Goal: Information Seeking & Learning: Learn about a topic

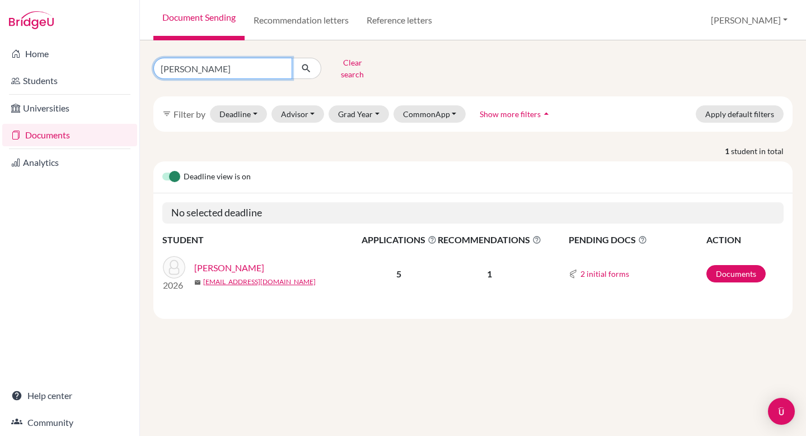
click at [263, 68] on input "fairweather" at bounding box center [222, 68] width 139 height 21
click at [282, 67] on input "fairweather" at bounding box center [222, 68] width 139 height 21
type input "chapman"
click button "submit" at bounding box center [307, 68] width 30 height 21
click at [209, 261] on link "Chapman, Levi" at bounding box center [229, 267] width 70 height 13
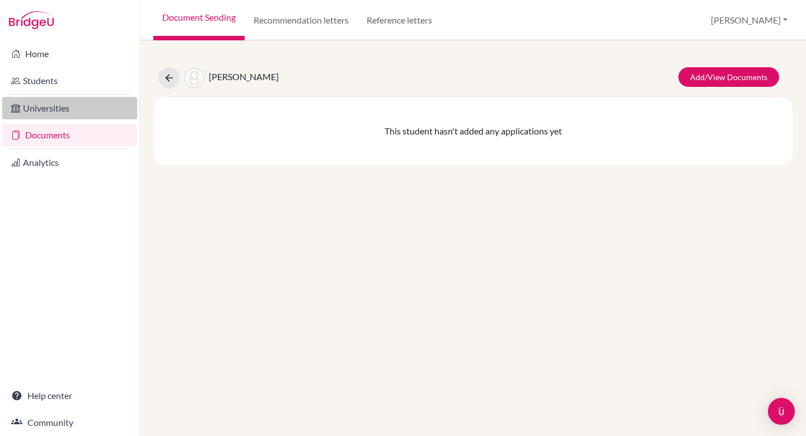
click at [40, 112] on link "Universities" at bounding box center [69, 108] width 135 height 22
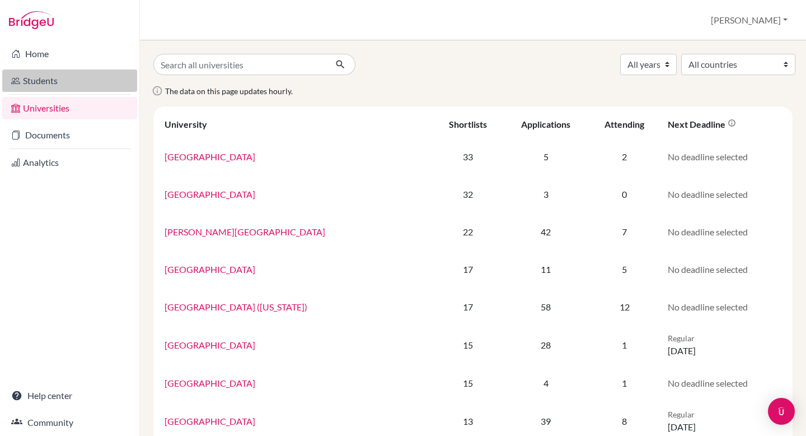
click at [41, 82] on link "Students" at bounding box center [69, 80] width 135 height 22
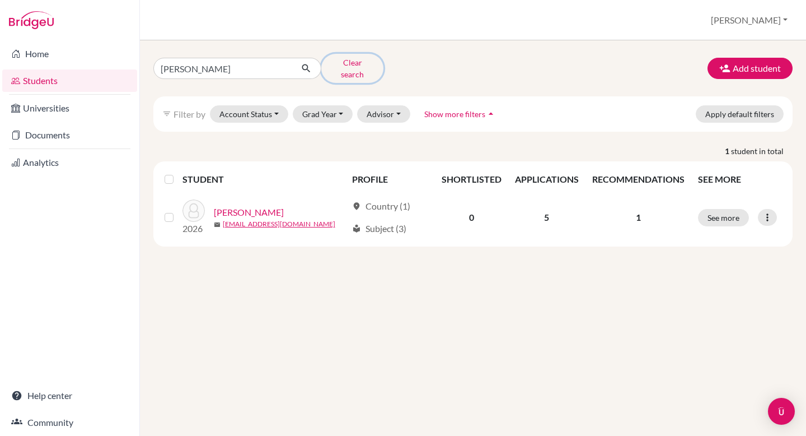
click at [348, 63] on button "Clear search" at bounding box center [352, 68] width 62 height 29
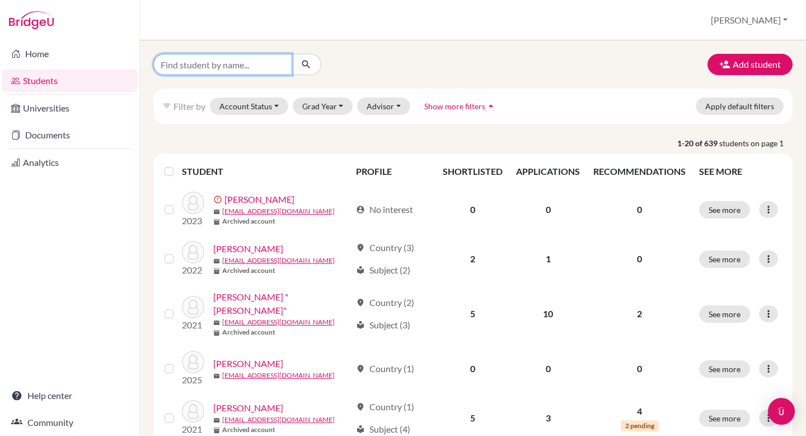
click at [227, 59] on input "Find student by name..." at bounding box center [222, 64] width 139 height 21
type input "chapman"
click button "submit" at bounding box center [307, 64] width 30 height 21
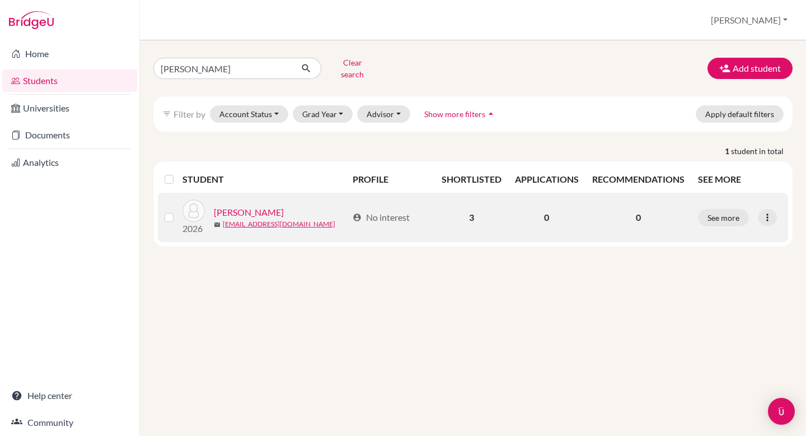
click at [237, 206] on link "Chapman, Levi" at bounding box center [249, 212] width 70 height 13
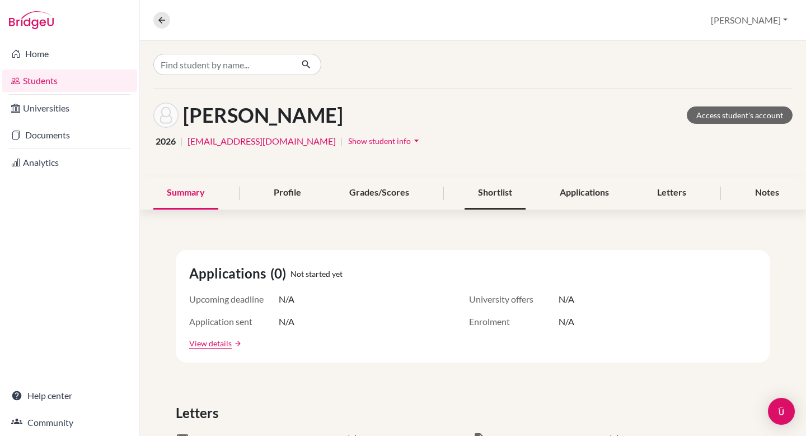
click at [477, 197] on div "Shortlist" at bounding box center [495, 192] width 61 height 33
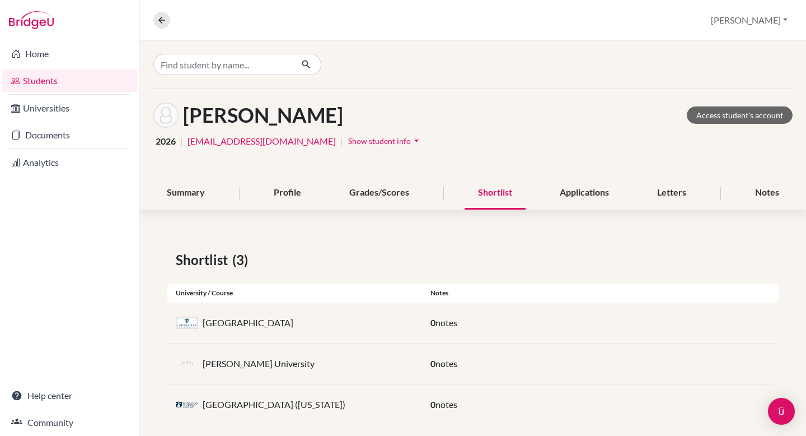
scroll to position [16, 0]
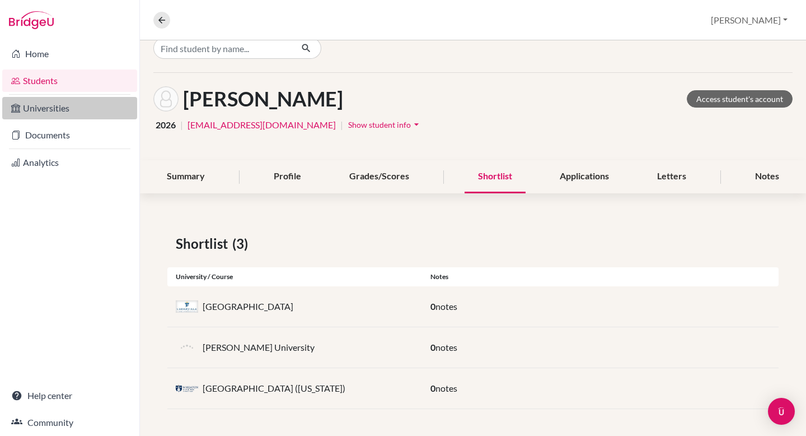
click at [59, 110] on link "Universities" at bounding box center [69, 108] width 135 height 22
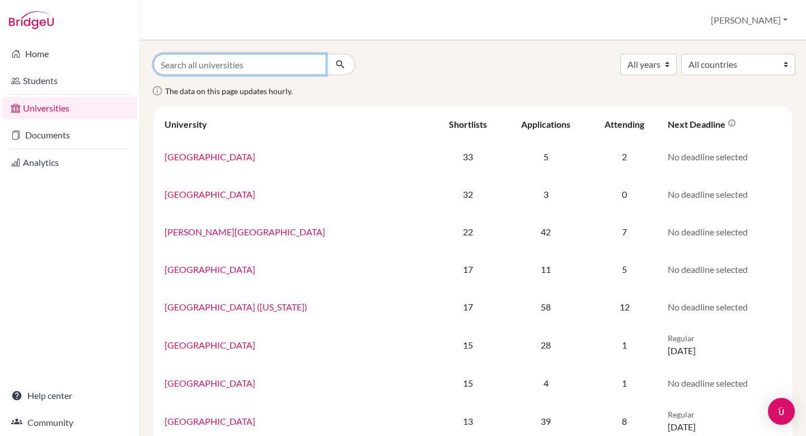
click at [204, 61] on input "Search all universities" at bounding box center [239, 64] width 173 height 21
type input "wheaton"
click at [326, 54] on button "submit" at bounding box center [341, 64] width 30 height 21
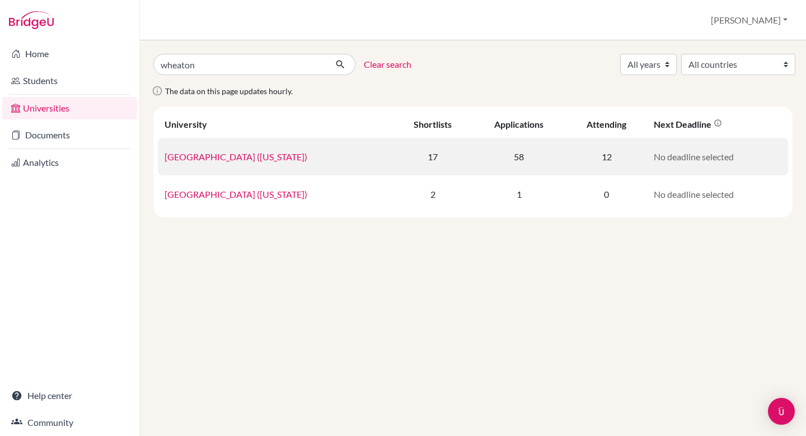
click at [231, 154] on link "Wheaton College (Illinois)" at bounding box center [236, 156] width 143 height 11
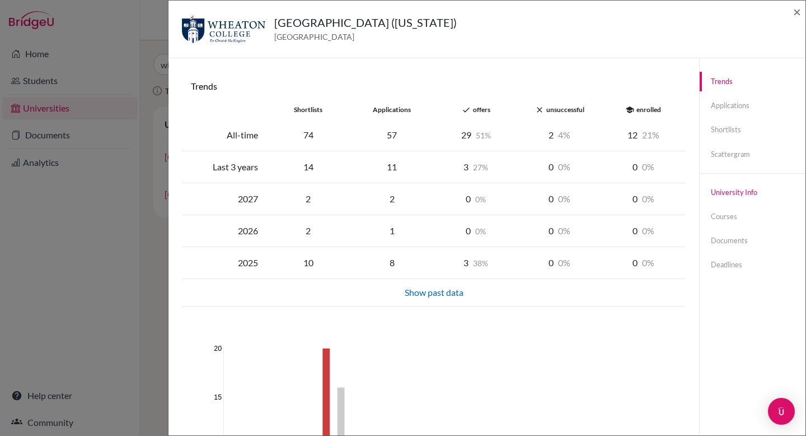
click at [709, 195] on link "University info" at bounding box center [753, 193] width 106 height 20
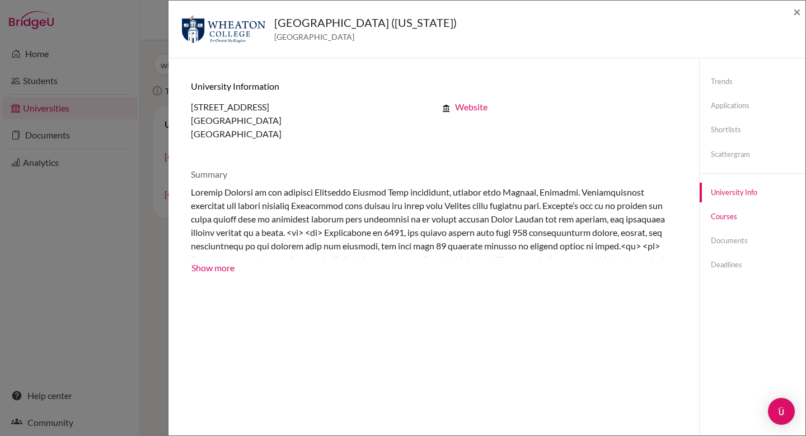
click at [711, 214] on link "Courses" at bounding box center [753, 217] width 106 height 20
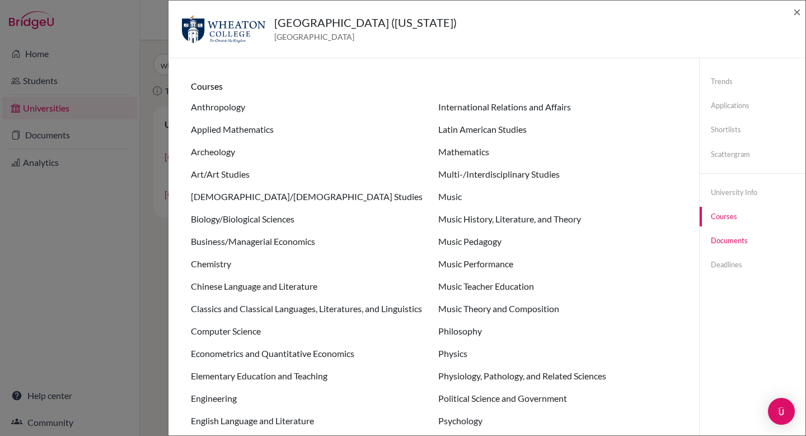
click at [716, 244] on link "Documents" at bounding box center [753, 241] width 106 height 20
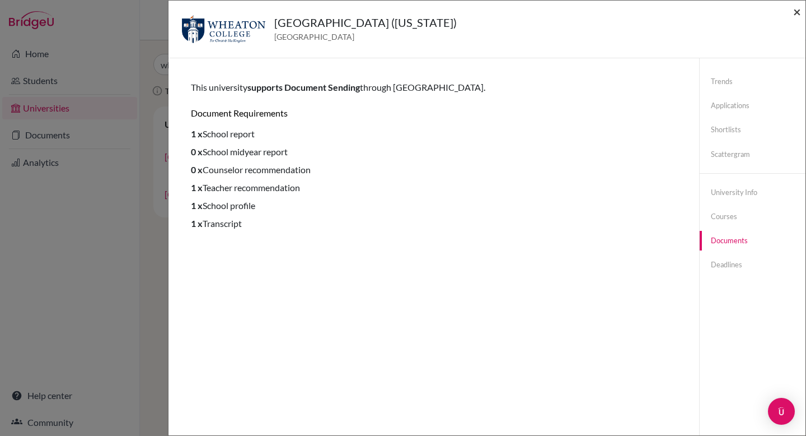
click at [797, 11] on span "×" at bounding box center [797, 11] width 8 height 16
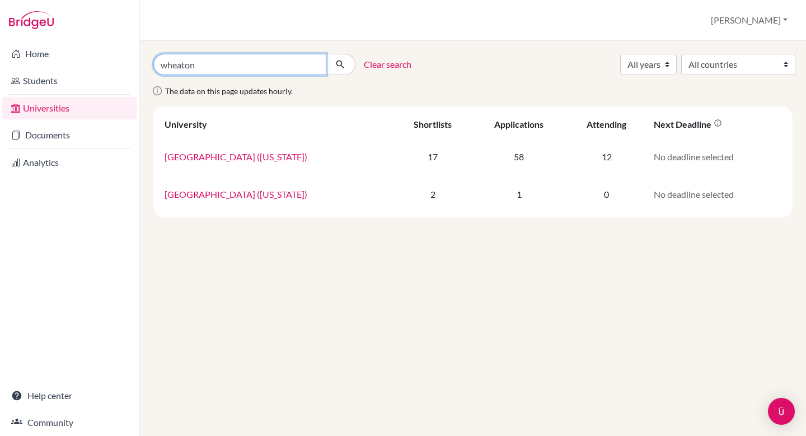
click at [182, 64] on input "wheaton" at bounding box center [239, 64] width 173 height 21
type input "cedarville"
click at [326, 54] on button "submit" at bounding box center [341, 64] width 30 height 21
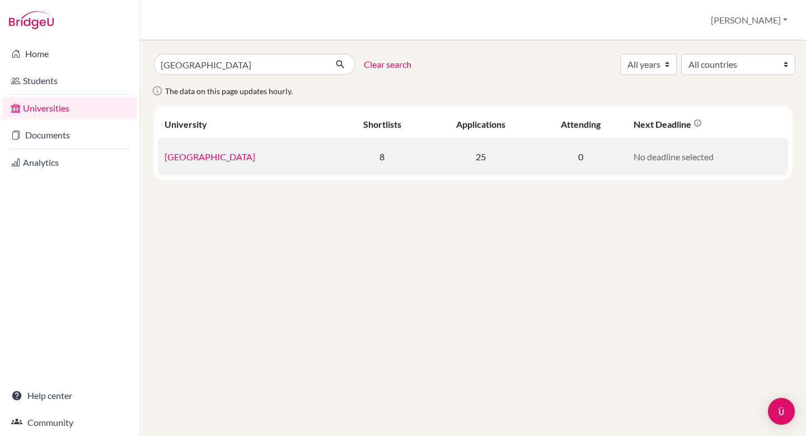
click at [202, 154] on link "Cedarville University" at bounding box center [210, 156] width 91 height 11
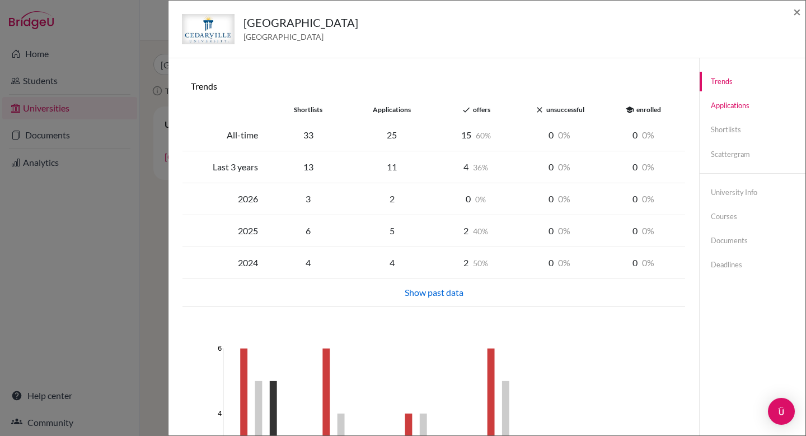
click at [739, 99] on link "Applications" at bounding box center [753, 106] width 106 height 20
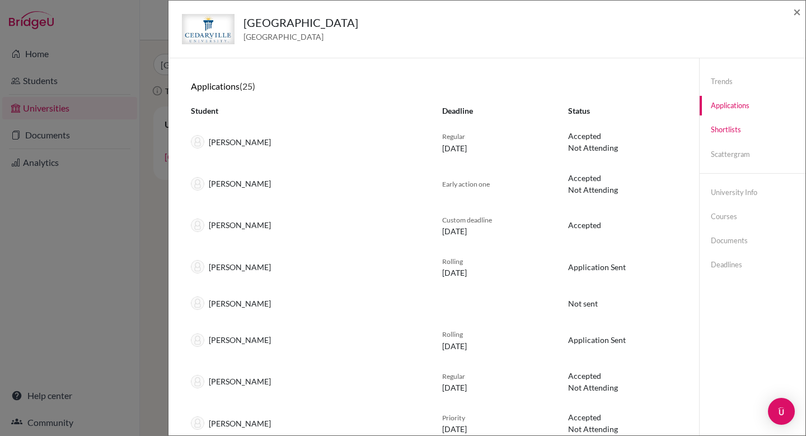
click at [721, 130] on link "Shortlists" at bounding box center [753, 130] width 106 height 20
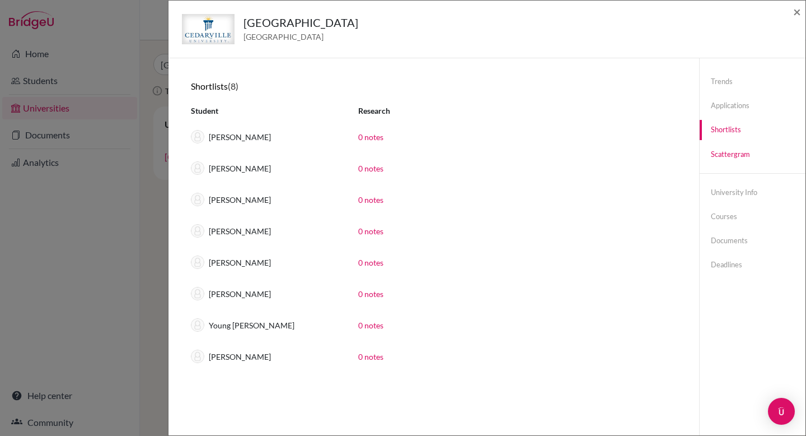
click at [724, 155] on link "Scattergram" at bounding box center [753, 154] width 106 height 20
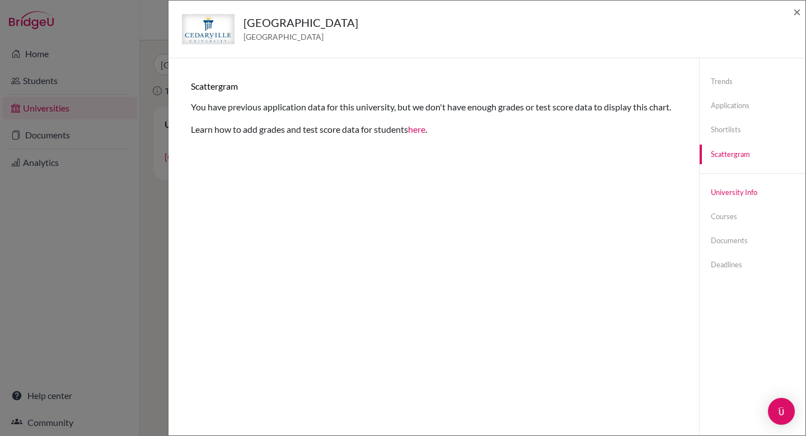
click at [723, 190] on link "University info" at bounding box center [753, 193] width 106 height 20
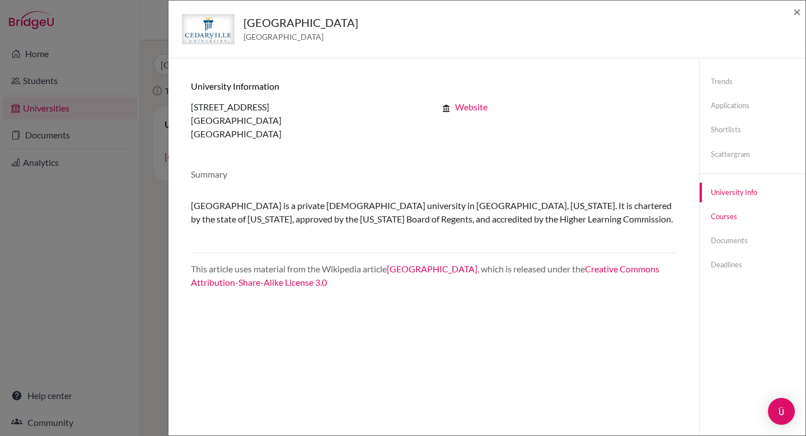
click at [722, 217] on link "Courses" at bounding box center [753, 217] width 106 height 20
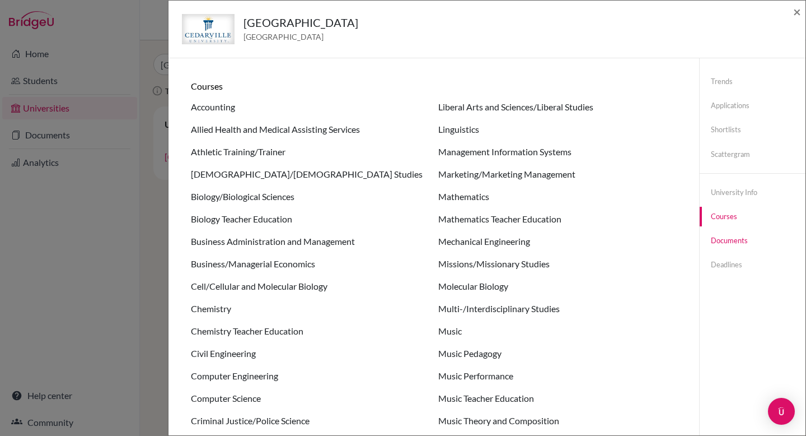
click at [721, 236] on link "Documents" at bounding box center [753, 241] width 106 height 20
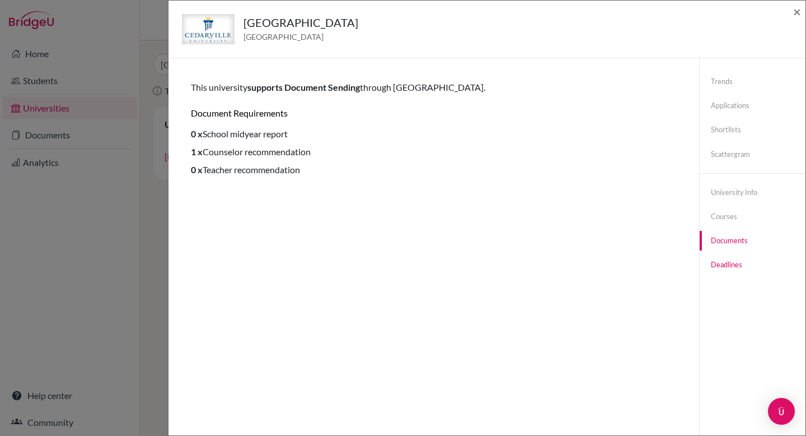
click at [718, 263] on link "Deadlines" at bounding box center [753, 265] width 106 height 20
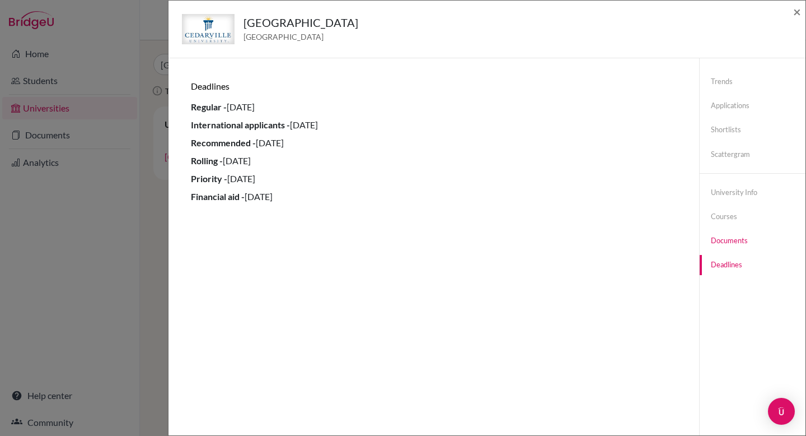
click at [717, 239] on link "Documents" at bounding box center [753, 241] width 106 height 20
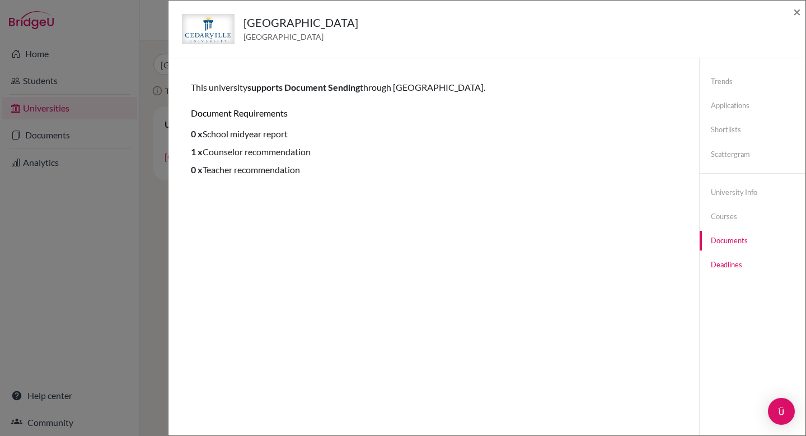
click at [721, 262] on link "Deadlines" at bounding box center [753, 265] width 106 height 20
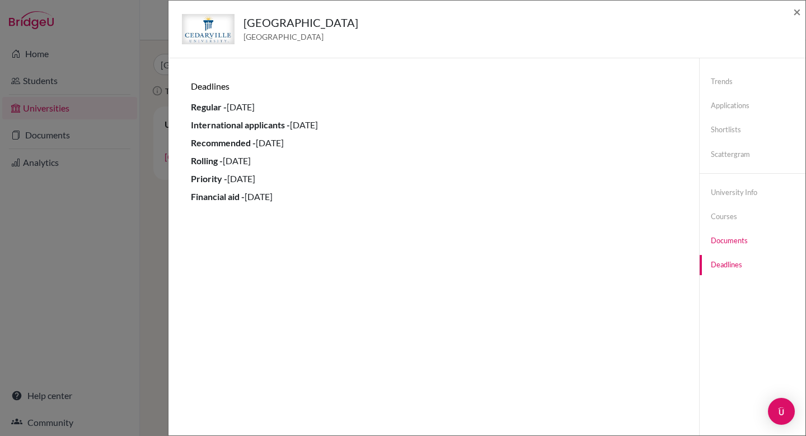
click at [719, 240] on link "Documents" at bounding box center [753, 241] width 106 height 20
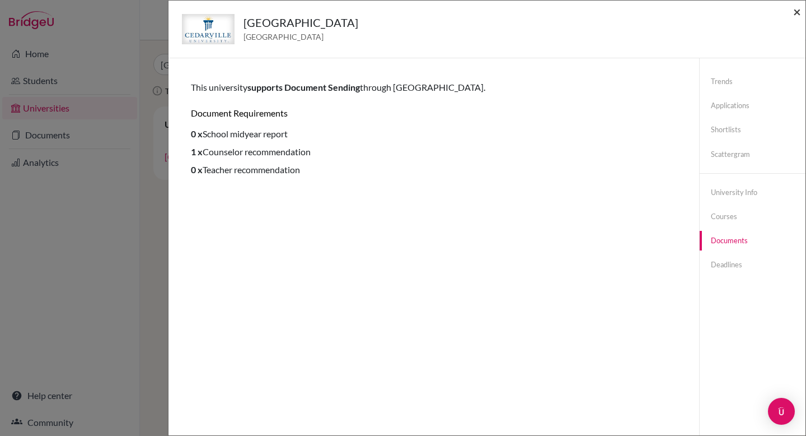
click at [798, 13] on span "×" at bounding box center [797, 11] width 8 height 16
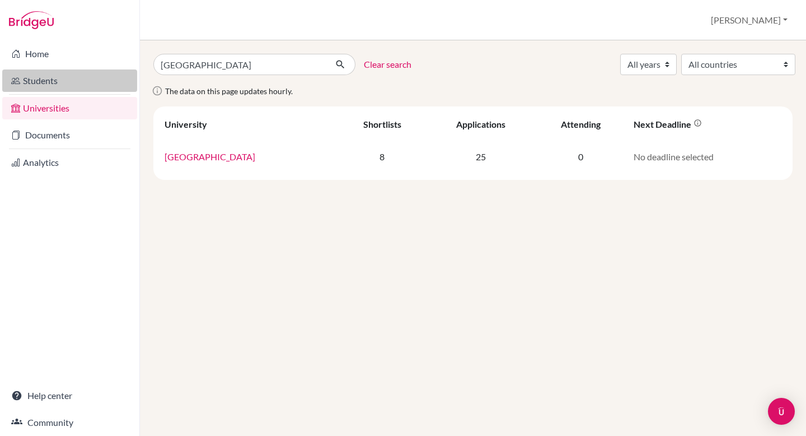
click at [50, 85] on link "Students" at bounding box center [69, 80] width 135 height 22
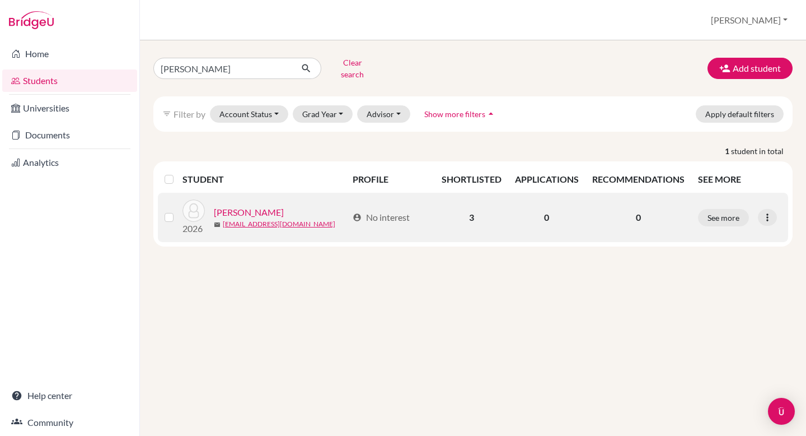
click at [237, 206] on link "[PERSON_NAME]" at bounding box center [249, 212] width 70 height 13
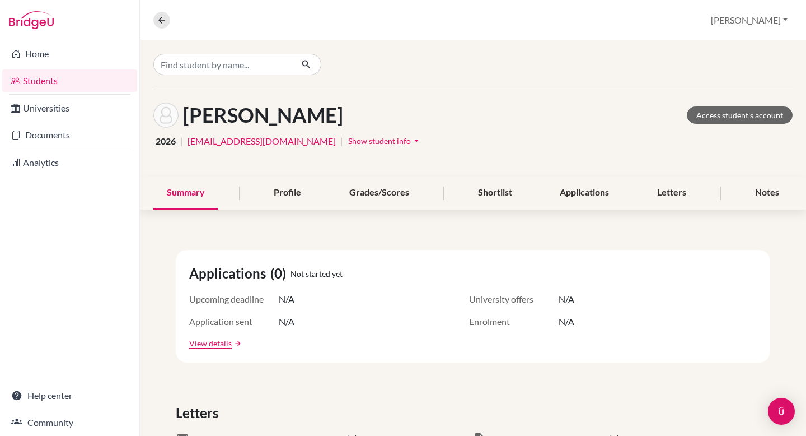
click at [57, 82] on link "Students" at bounding box center [69, 80] width 135 height 22
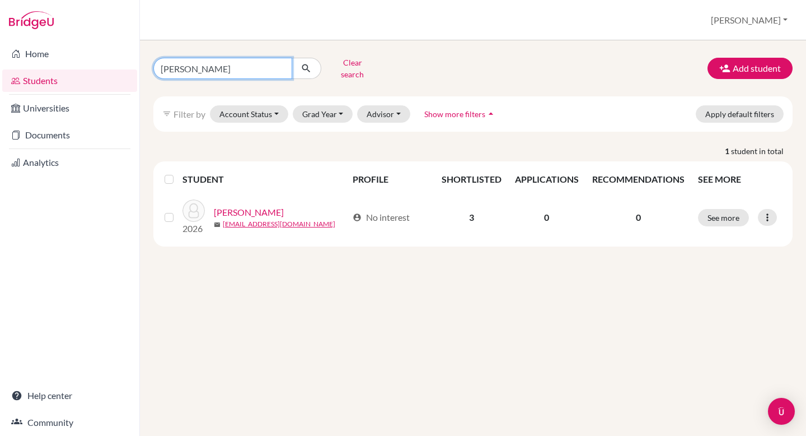
click at [212, 67] on input "[PERSON_NAME]" at bounding box center [222, 68] width 139 height 21
type input "[PERSON_NAME]"
click button "submit" at bounding box center [307, 68] width 30 height 21
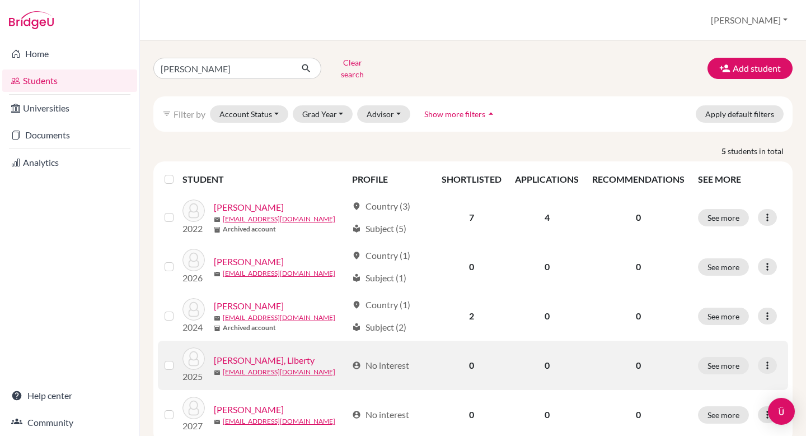
scroll to position [27, 0]
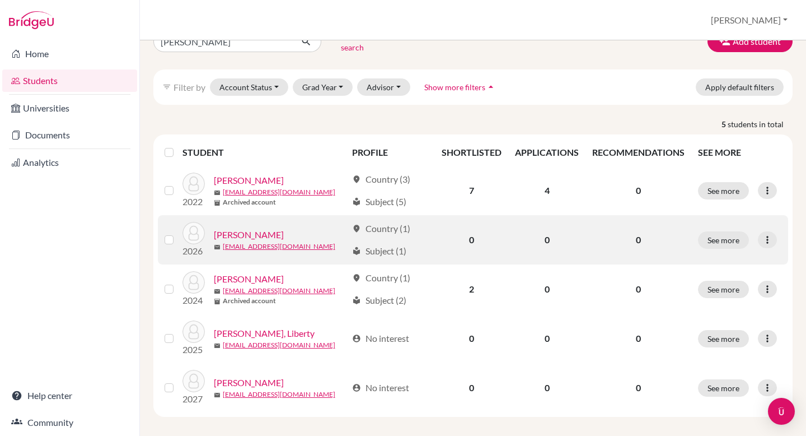
click at [237, 228] on link "[PERSON_NAME]" at bounding box center [249, 234] width 70 height 13
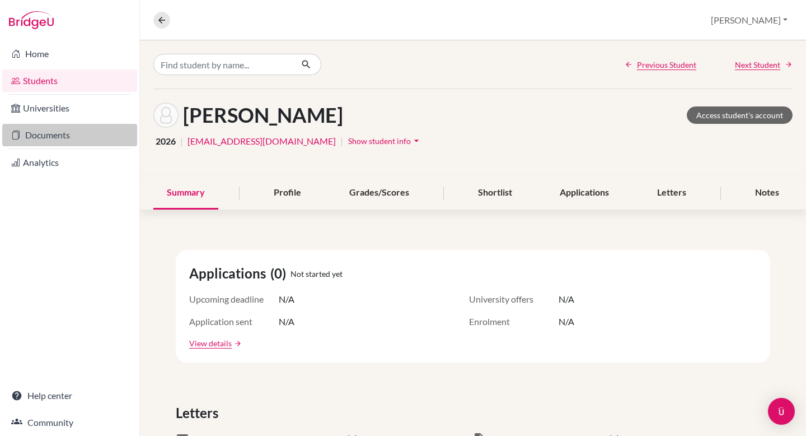
click at [50, 134] on link "Documents" at bounding box center [69, 135] width 135 height 22
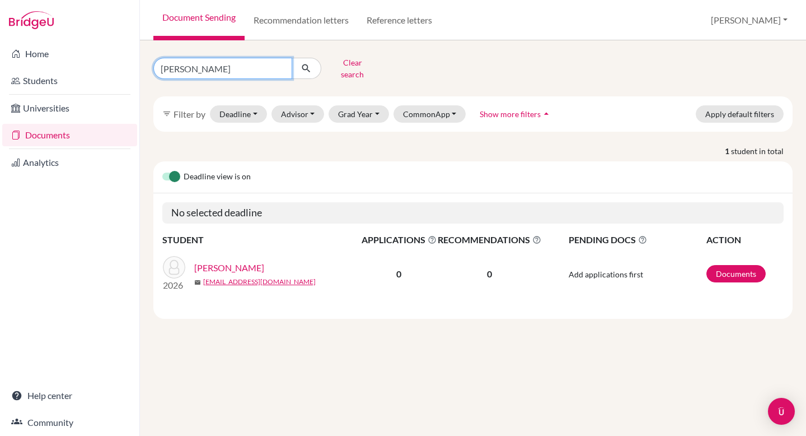
click at [198, 67] on input "[PERSON_NAME]" at bounding box center [222, 68] width 139 height 21
type input "[PERSON_NAME]"
click button "submit" at bounding box center [307, 68] width 30 height 21
